Goal: Task Accomplishment & Management: Manage account settings

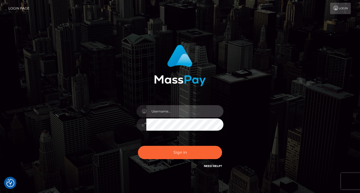
click at [162, 113] on input "text" at bounding box center [184, 111] width 77 height 12
type input "[EMAIL_ADDRESS][DOMAIN_NAME]"
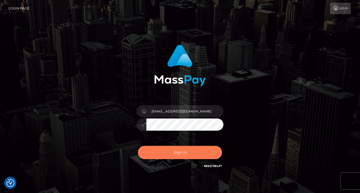
click at [185, 154] on button "Sign in" at bounding box center [180, 152] width 84 height 13
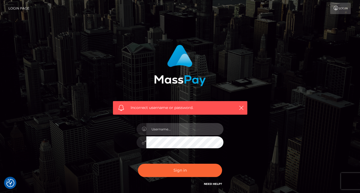
click at [185, 126] on input "text" at bounding box center [184, 129] width 77 height 12
type input "[EMAIL_ADDRESS][DOMAIN_NAME]"
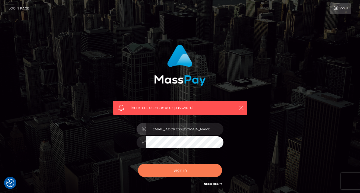
click at [181, 170] on button "Sign in" at bounding box center [180, 170] width 84 height 13
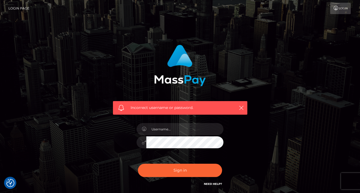
click at [170, 135] on div at bounding box center [179, 139] width 95 height 41
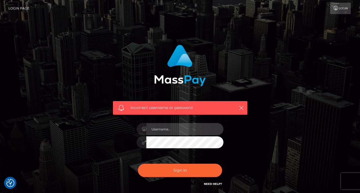
click at [173, 130] on input "text" at bounding box center [184, 129] width 77 height 12
type input "[EMAIL_ADDRESS][DOMAIN_NAME]"
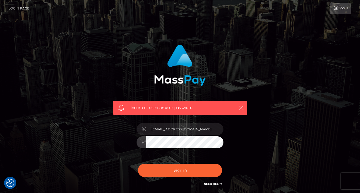
click at [138, 164] on button "Sign in" at bounding box center [180, 170] width 84 height 13
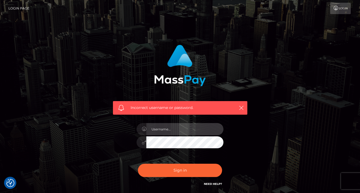
click at [181, 127] on input "text" at bounding box center [184, 129] width 77 height 12
type input "[EMAIL_ADDRESS][DOMAIN_NAME]"
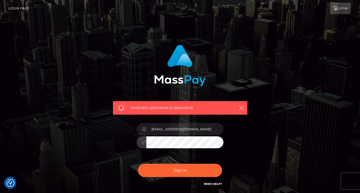
click at [146, 141] on div at bounding box center [179, 141] width 87 height 11
click at [138, 164] on button "Sign in" at bounding box center [180, 170] width 84 height 13
click at [211, 183] on link "Need Help?" at bounding box center [213, 184] width 18 height 4
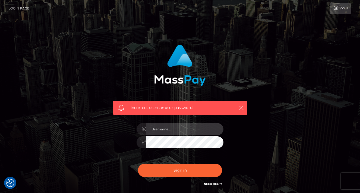
click at [194, 129] on input "text" at bounding box center [184, 129] width 77 height 12
type input "[EMAIL_ADDRESS][DOMAIN_NAME]"
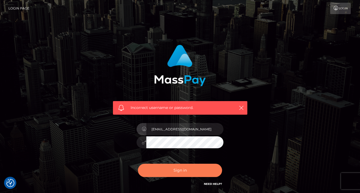
click at [183, 173] on button "Sign in" at bounding box center [180, 170] width 84 height 13
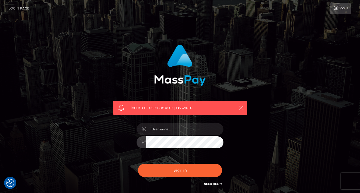
click at [340, 7] on link "Login" at bounding box center [340, 8] width 21 height 11
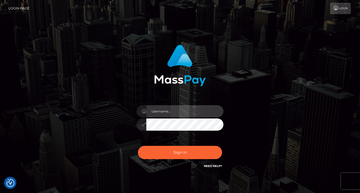
click at [187, 111] on input "text" at bounding box center [184, 111] width 77 height 12
type input "[EMAIL_ADDRESS][DOMAIN_NAME]"
click at [143, 127] on div at bounding box center [141, 125] width 10 height 12
click at [142, 124] on icon at bounding box center [144, 124] width 5 height 4
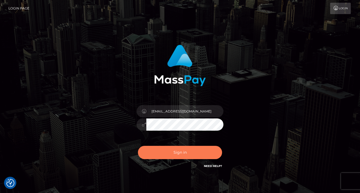
click at [181, 152] on button "Sign in" at bounding box center [180, 152] width 84 height 13
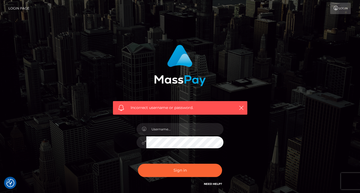
click at [215, 183] on link "Need Help?" at bounding box center [213, 184] width 18 height 4
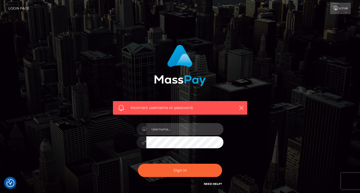
click at [176, 129] on input "text" at bounding box center [184, 129] width 77 height 12
type input "[EMAIL_ADDRESS][DOMAIN_NAME]"
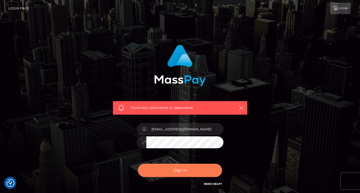
click at [176, 169] on button "Sign in" at bounding box center [180, 170] width 84 height 13
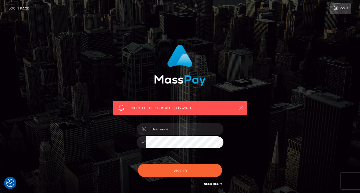
click at [243, 106] on icon "button" at bounding box center [240, 107] width 5 height 5
click at [342, 8] on link "Login" at bounding box center [340, 8] width 21 height 11
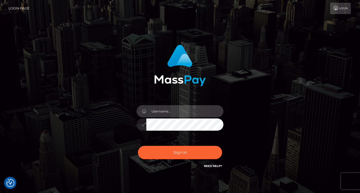
click at [178, 113] on input "text" at bounding box center [184, 111] width 77 height 12
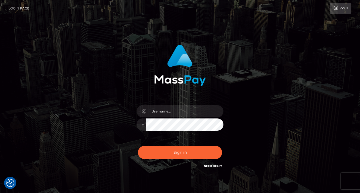
click at [173, 98] on div "Sign in" at bounding box center [180, 107] width 142 height 133
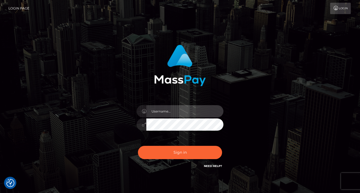
click at [173, 113] on input "text" at bounding box center [184, 111] width 77 height 12
type input "[EMAIL_ADDRESS][DOMAIN_NAME]"
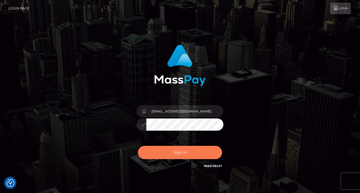
click at [174, 153] on button "Sign in" at bounding box center [180, 152] width 84 height 13
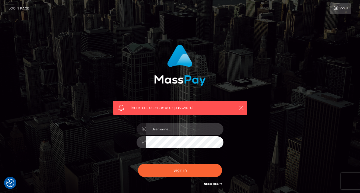
type input "[EMAIL_ADDRESS][DOMAIN_NAME]"
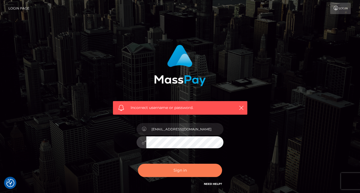
click at [194, 171] on button "Sign in" at bounding box center [180, 170] width 84 height 13
click at [178, 171] on button "Sign in" at bounding box center [180, 170] width 84 height 13
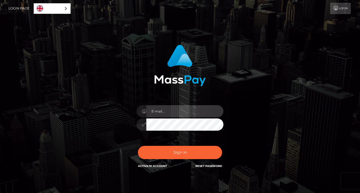
type input "[EMAIL_ADDRESS][DOMAIN_NAME]"
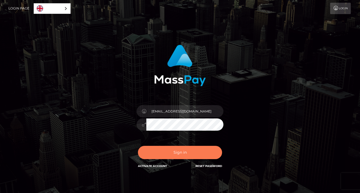
click at [191, 154] on button "Sign in" at bounding box center [180, 152] width 84 height 13
